Goal: Communication & Community: Answer question/provide support

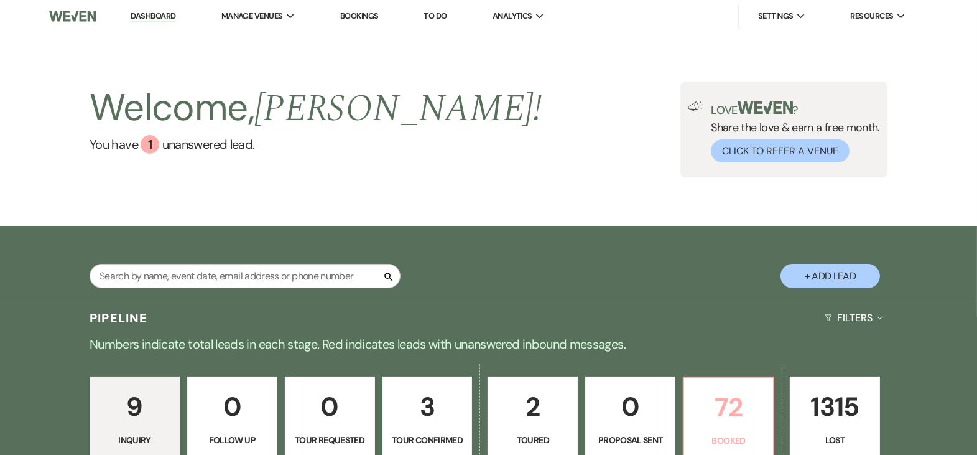
click at [738, 420] on p "72" at bounding box center [729, 407] width 74 height 42
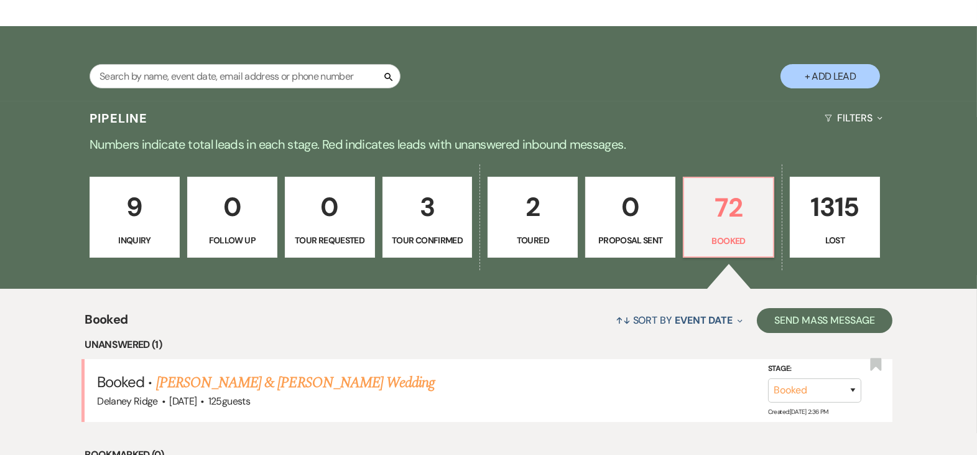
scroll to position [212, 0]
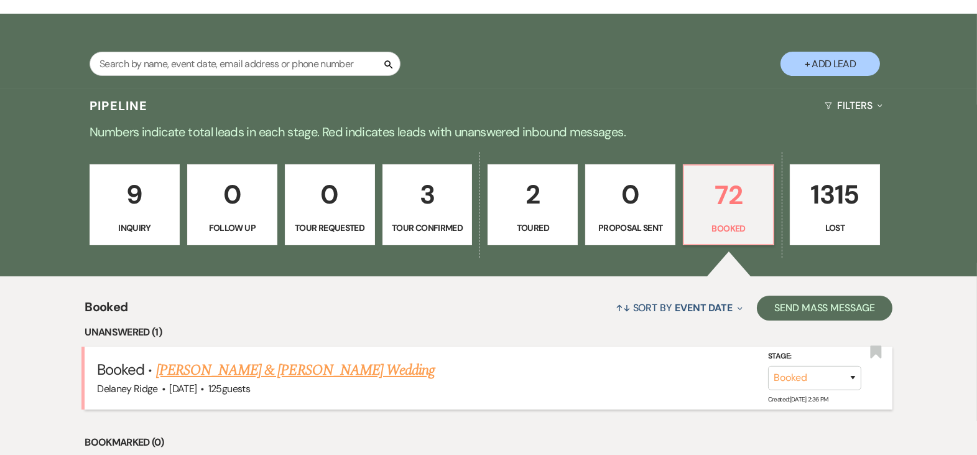
click at [319, 373] on link "[PERSON_NAME] & [PERSON_NAME] Wedding" at bounding box center [295, 370] width 279 height 22
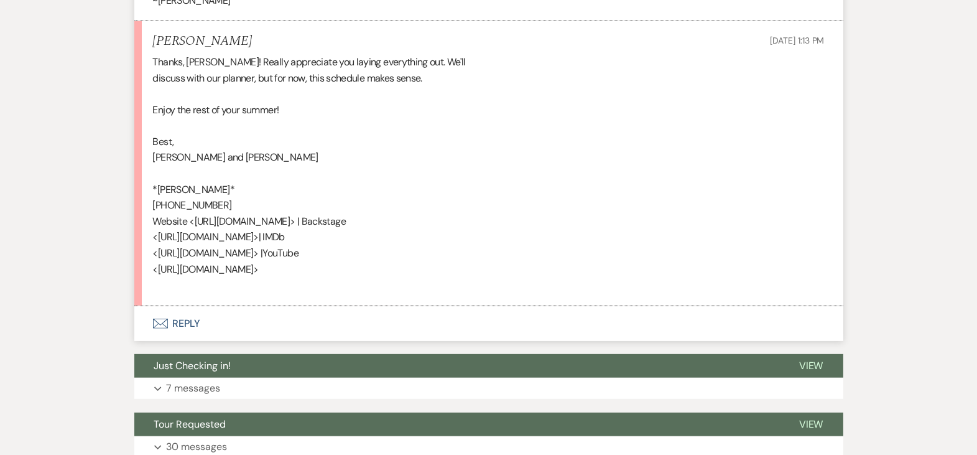
click at [195, 321] on button "Envelope Reply" at bounding box center [488, 323] width 709 height 35
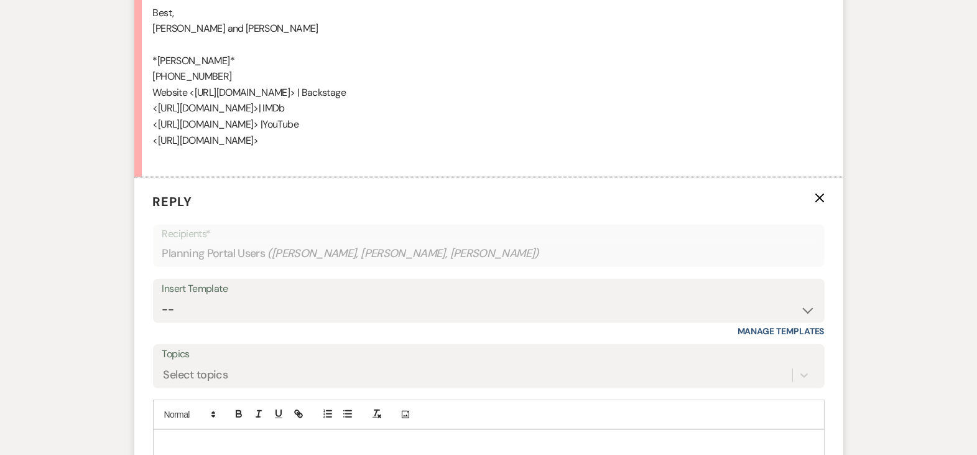
scroll to position [1596, 0]
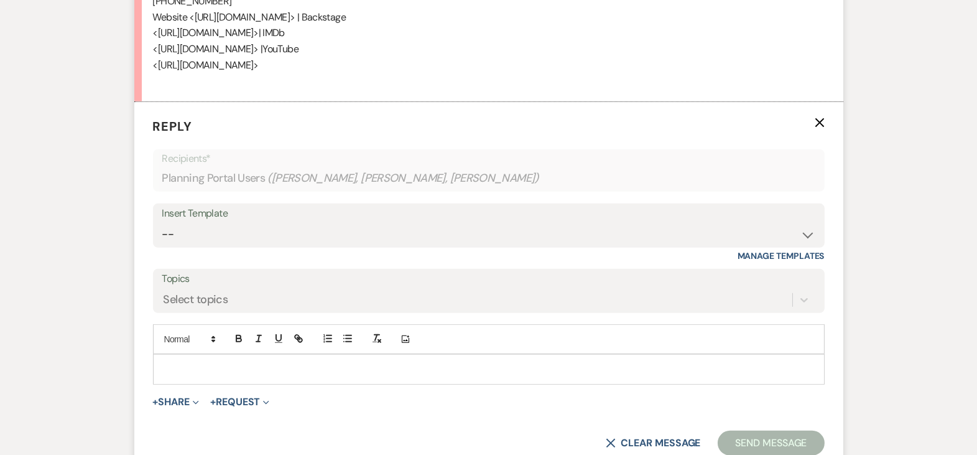
click at [195, 362] on p at bounding box center [489, 369] width 652 height 14
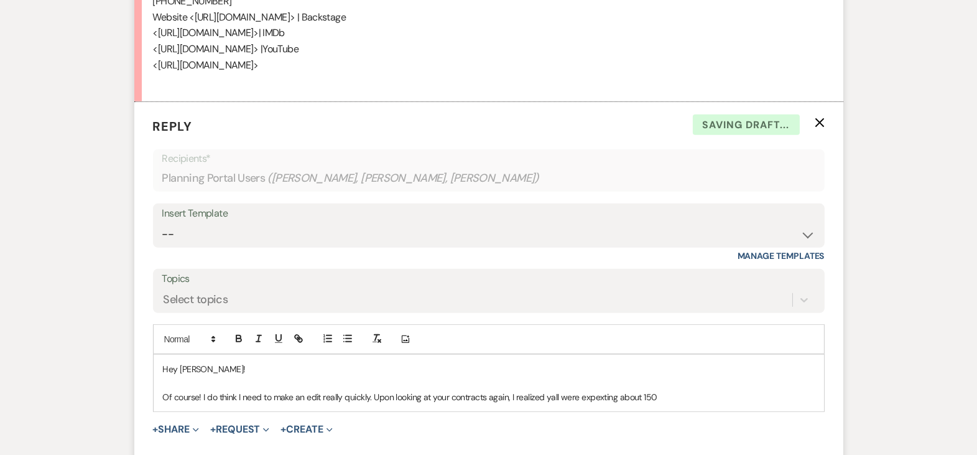
click at [595, 394] on p "Of course! I do think I need to make an edit really quickly. Upon looking at yo…" at bounding box center [489, 397] width 652 height 14
click at [678, 390] on p "Of course! I do think I need to make an edit really quickly. Upon looking at yo…" at bounding box center [489, 397] width 652 height 14
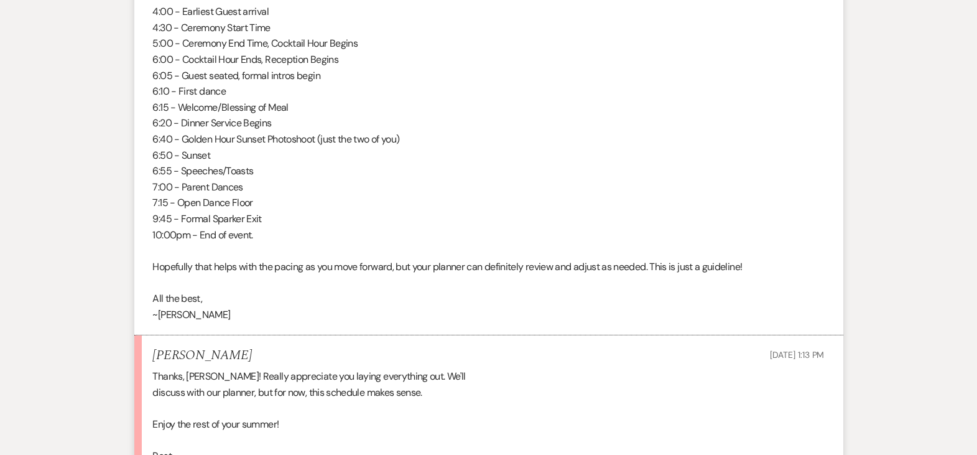
scroll to position [896, 0]
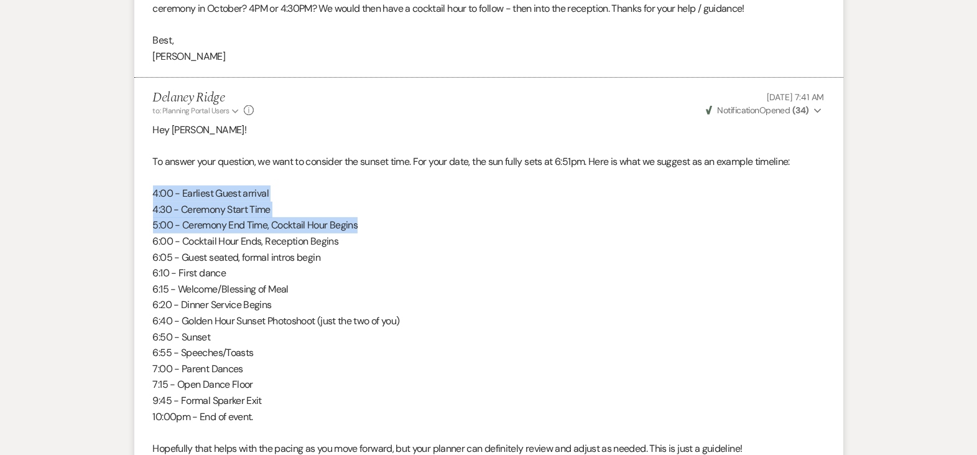
drag, startPoint x: 148, startPoint y: 190, endPoint x: 380, endPoint y: 225, distance: 234.6
click at [380, 225] on li "Delaney Ridge to: Planning Portal Users Expand Info [DATE] 7:41 AM Weven Check …" at bounding box center [488, 298] width 709 height 440
copy div "4:00 - Earliest Guest arrival 4:30 - Ceremony Start Time 5:00 - Ceremony End Ti…"
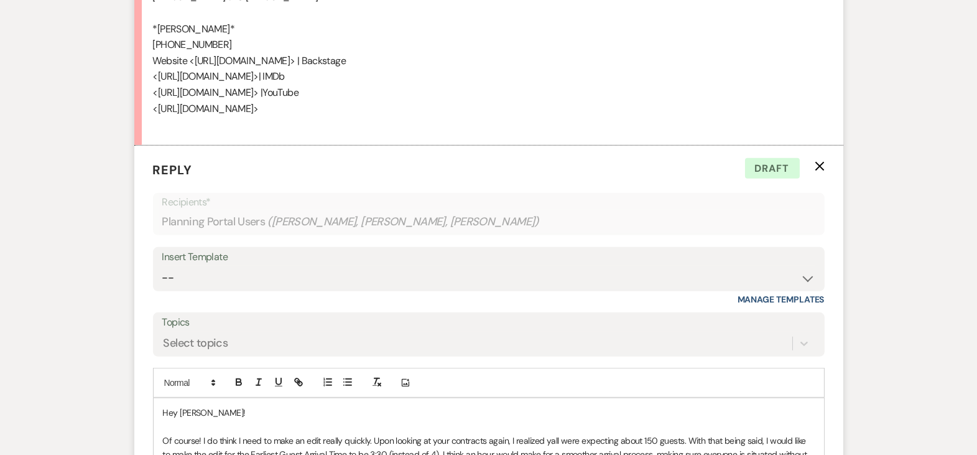
scroll to position [1721, 0]
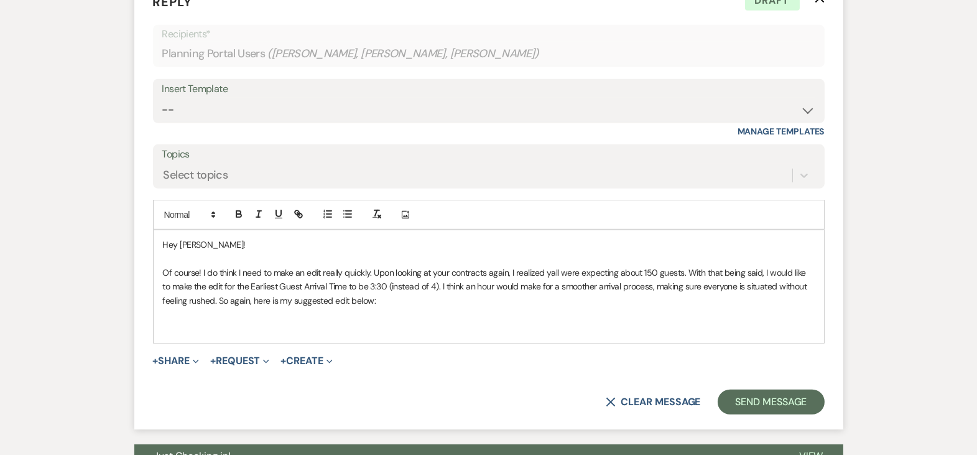
click at [224, 322] on p at bounding box center [489, 329] width 652 height 14
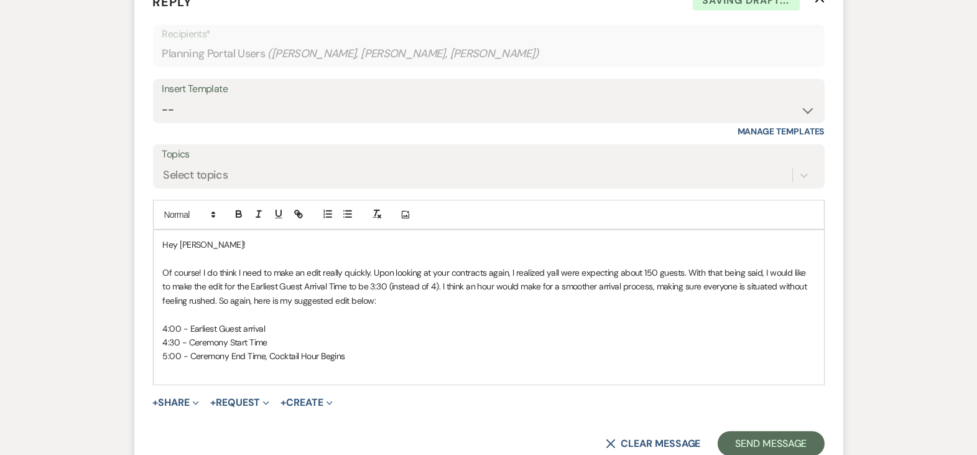
click at [168, 323] on span "4:00 - Earliest Guest arrival" at bounding box center [214, 328] width 103 height 11
drag, startPoint x: 180, startPoint y: 322, endPoint x: 156, endPoint y: 321, distance: 24.9
click at [156, 321] on div "Hey [PERSON_NAME]! Of course! I do think I need to make an edit really quickly.…" at bounding box center [489, 307] width 671 height 154
drag, startPoint x: 266, startPoint y: 326, endPoint x: 158, endPoint y: 325, distance: 107.6
click at [158, 325] on div "Hey [PERSON_NAME]! Of course! I do think I need to make an edit really quickly.…" at bounding box center [489, 307] width 671 height 154
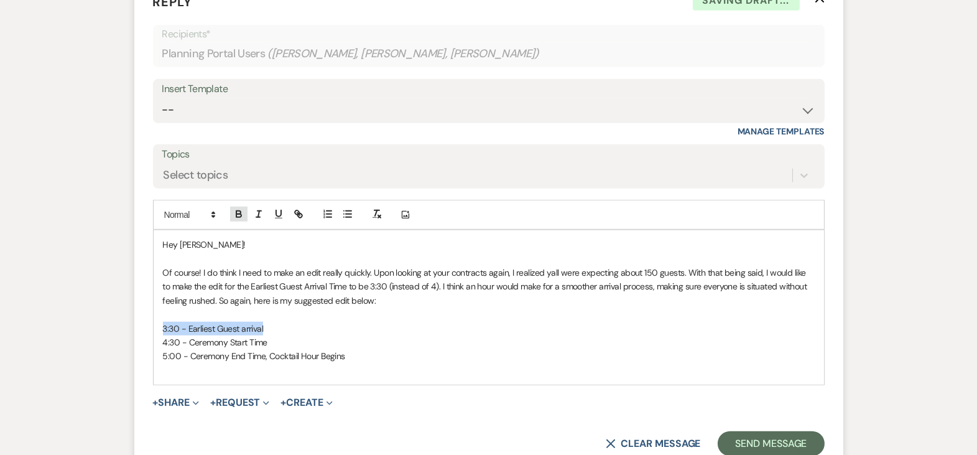
click at [242, 212] on icon "button" at bounding box center [238, 213] width 11 height 11
click at [248, 364] on p at bounding box center [489, 370] width 652 height 14
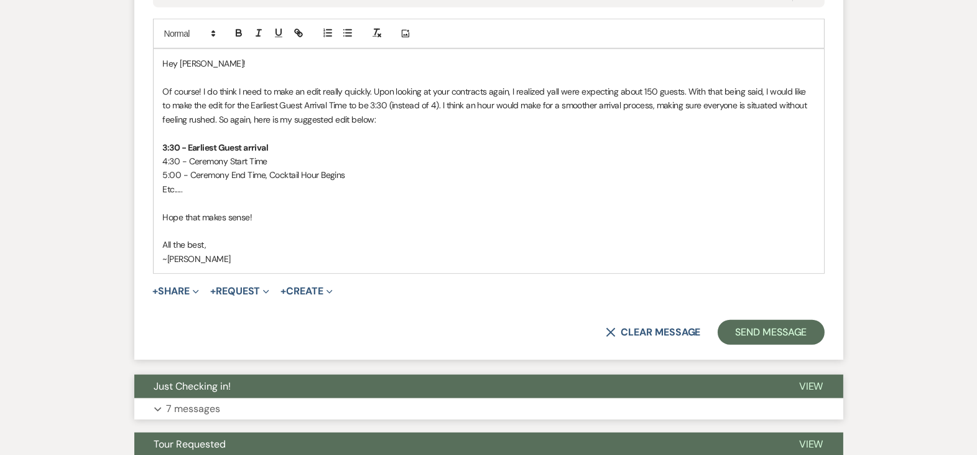
scroll to position [1910, 0]
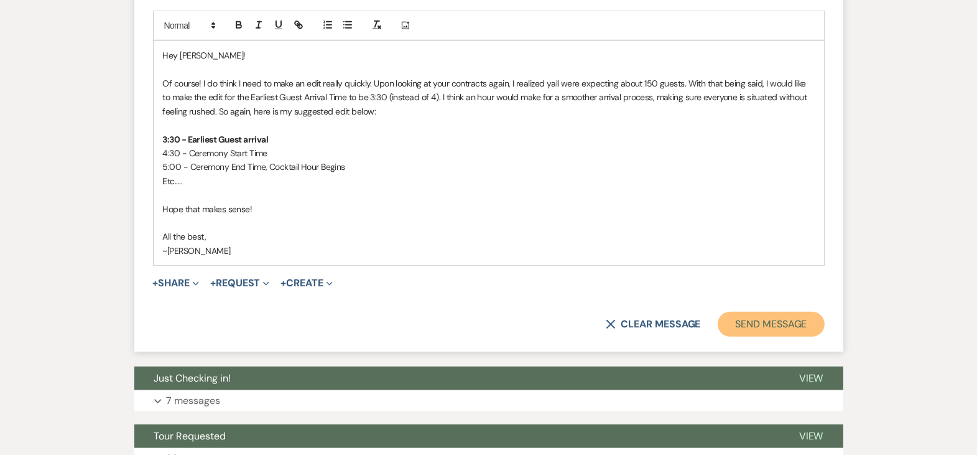
click at [780, 317] on button "Send Message" at bounding box center [771, 324] width 106 height 25
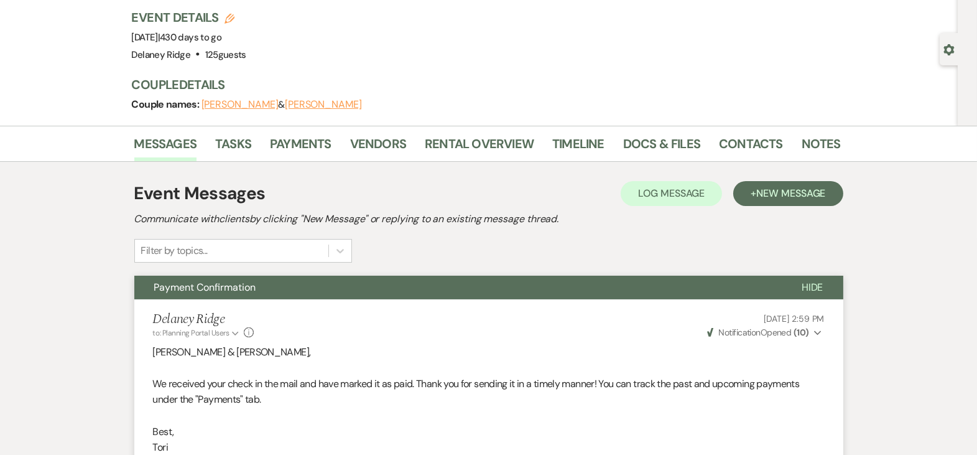
scroll to position [0, 0]
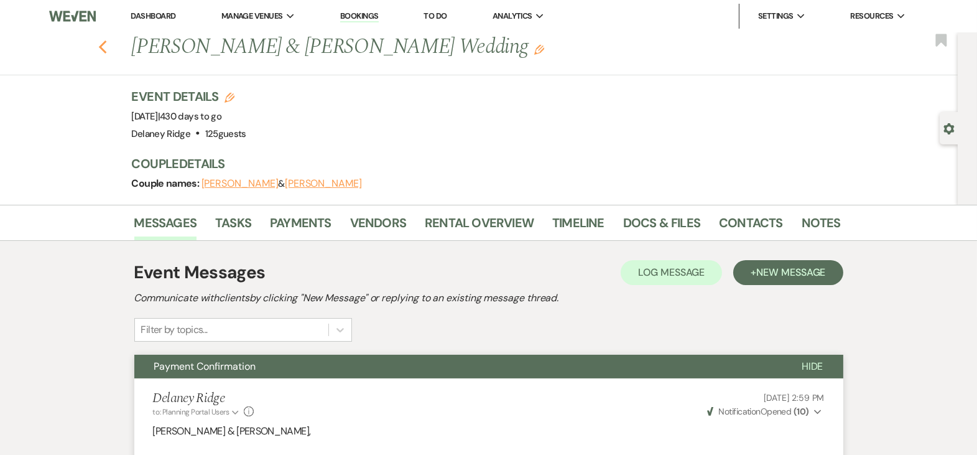
click at [106, 43] on use "button" at bounding box center [102, 47] width 8 height 14
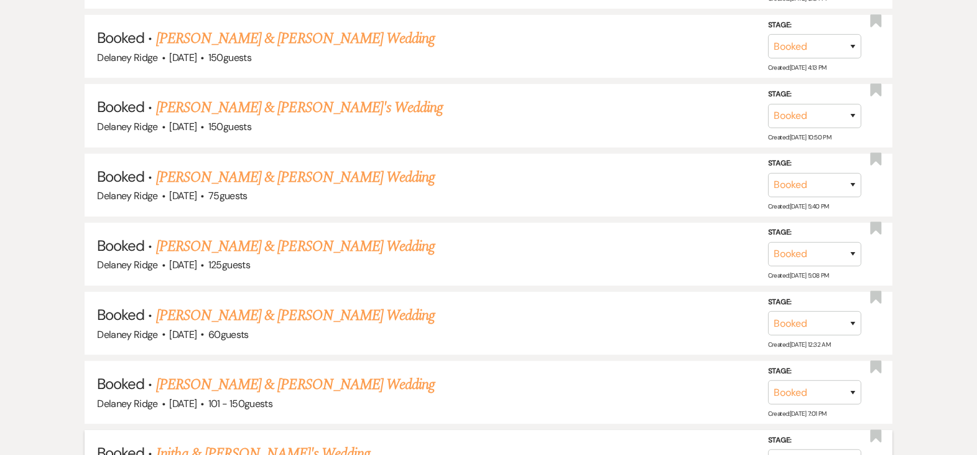
scroll to position [744, 0]
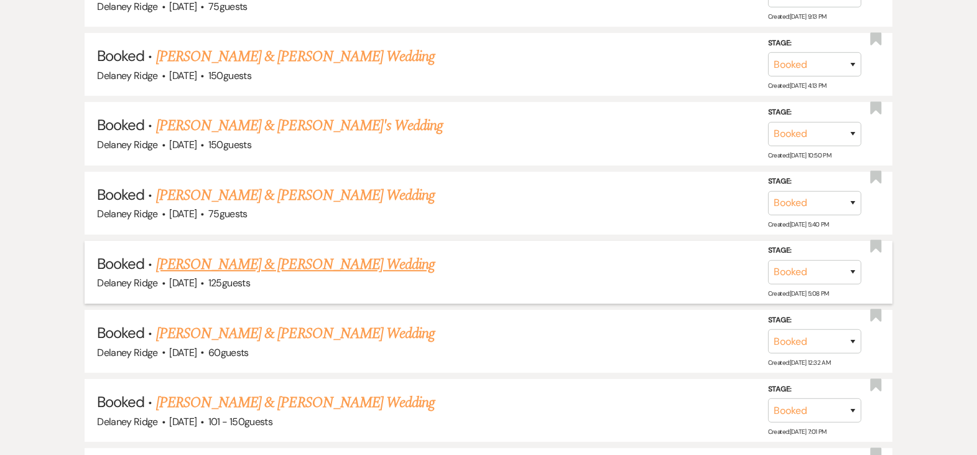
click at [323, 264] on link "[PERSON_NAME] & [PERSON_NAME] Wedding" at bounding box center [295, 264] width 279 height 22
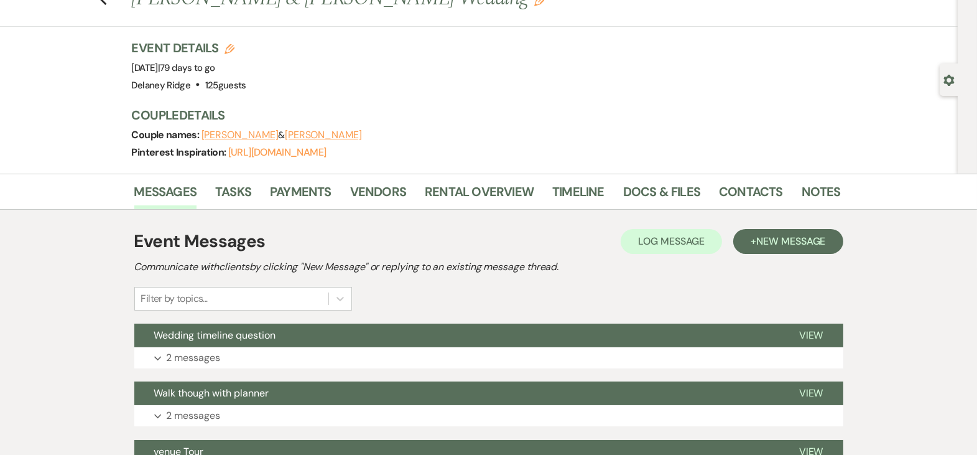
scroll to position [128, 0]
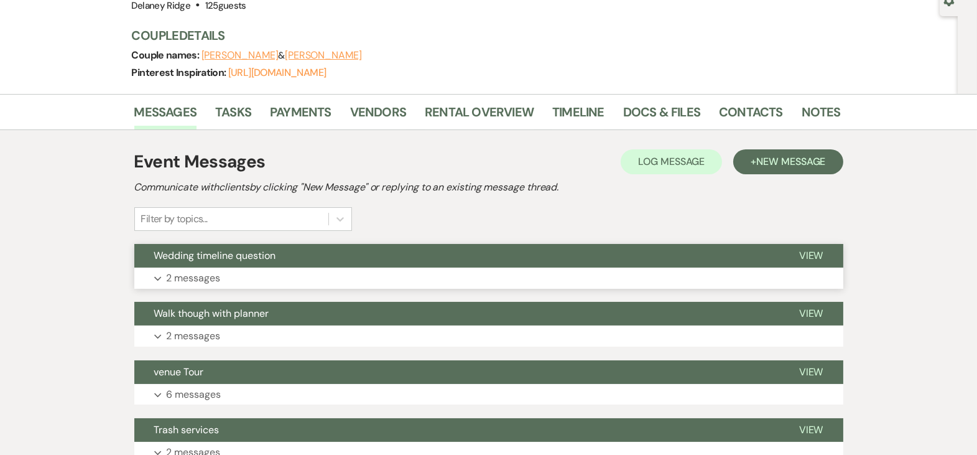
click at [359, 271] on button "Expand 2 messages" at bounding box center [488, 278] width 709 height 21
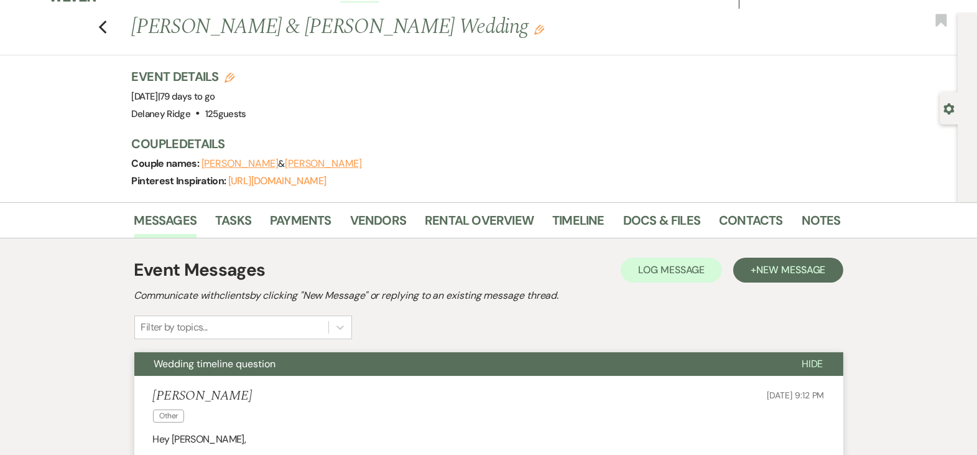
scroll to position [0, 0]
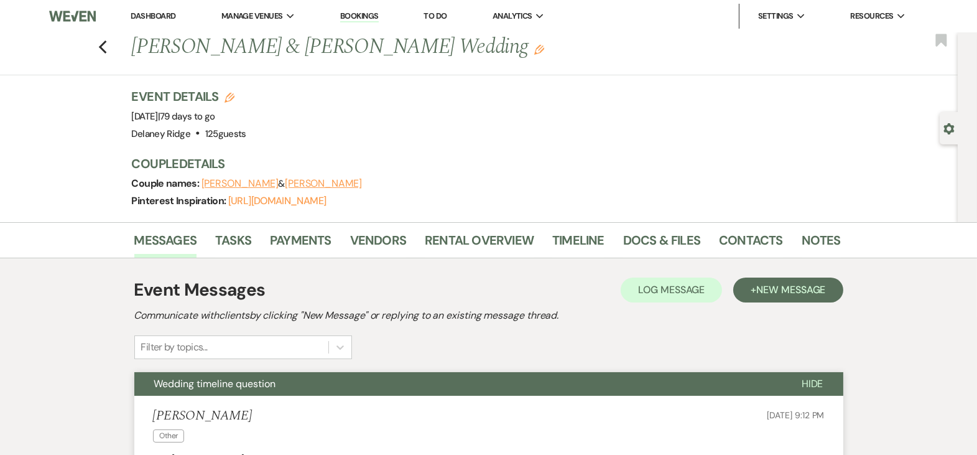
click at [148, 11] on link "Dashboard" at bounding box center [153, 16] width 45 height 11
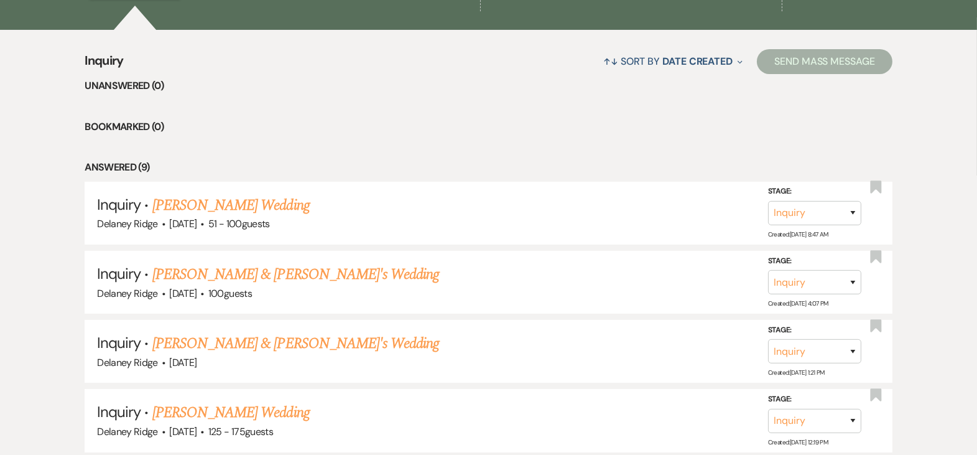
scroll to position [367, 0]
